Goal: Navigation & Orientation: Understand site structure

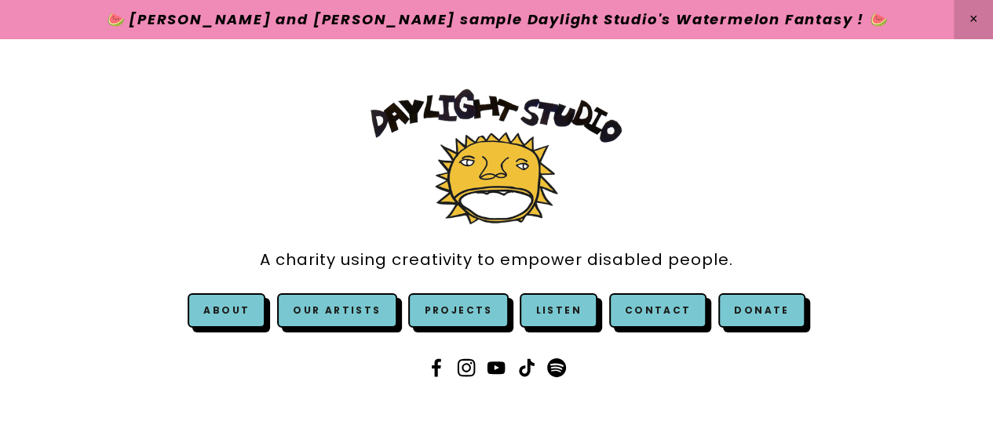
click at [824, 188] on div "A charity using creativity to empower disabled people. About" at bounding box center [496, 235] width 993 height 393
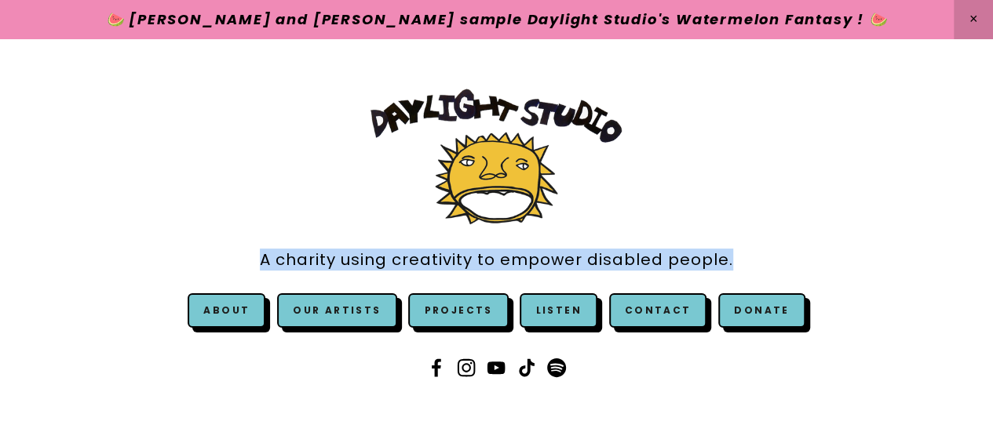
click at [824, 188] on div "A charity using creativity to empower disabled people. About" at bounding box center [496, 235] width 993 height 393
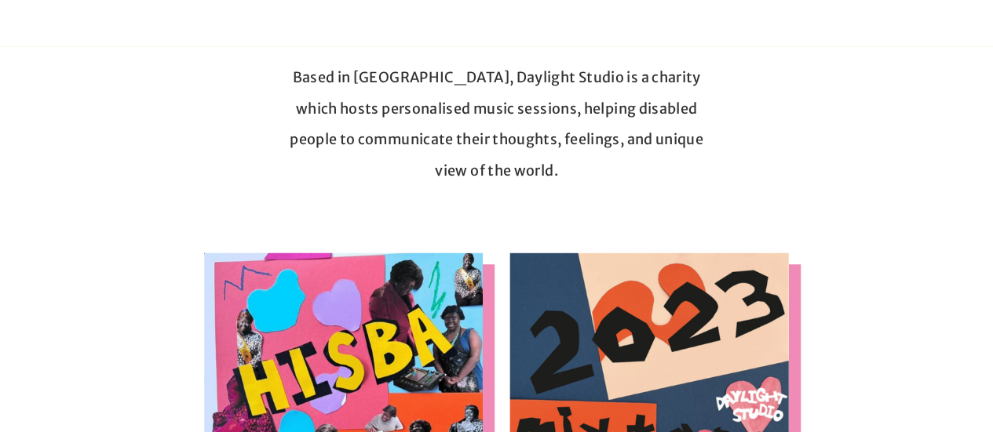
scroll to position [383, 0]
